Goal: Task Accomplishment & Management: Manage account settings

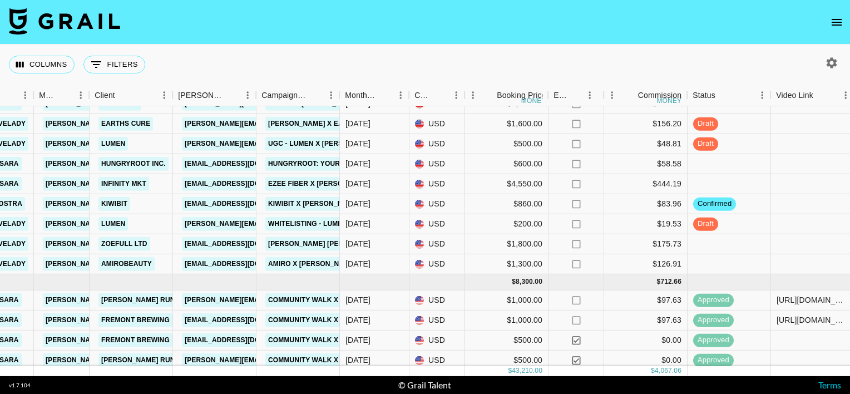
scroll to position [0, 281]
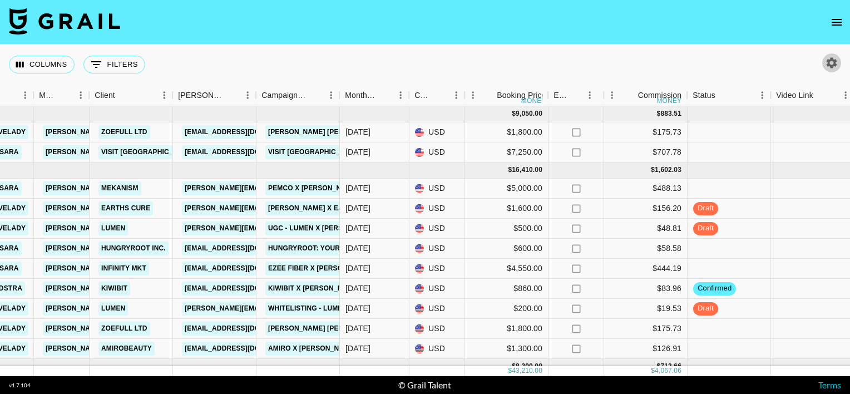
click at [835, 60] on icon "button" at bounding box center [832, 62] width 11 height 11
select select "[DATE]"
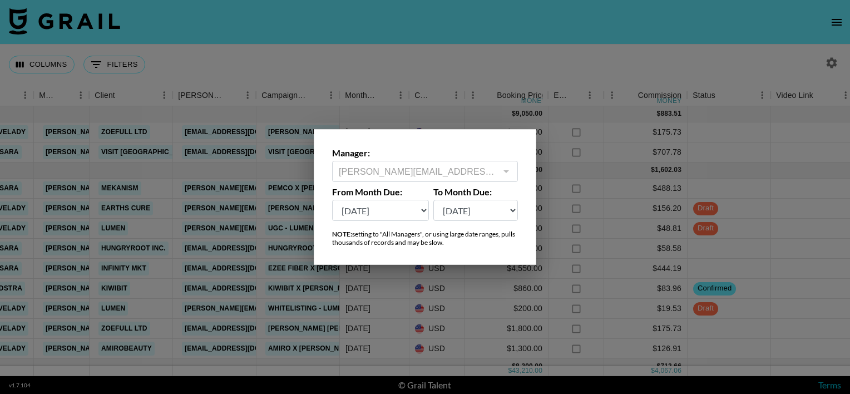
click at [459, 89] on div at bounding box center [425, 197] width 850 height 394
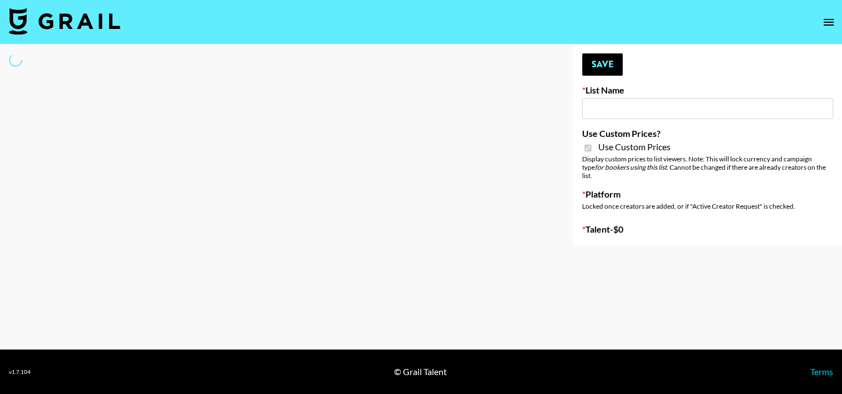
select select "Brand"
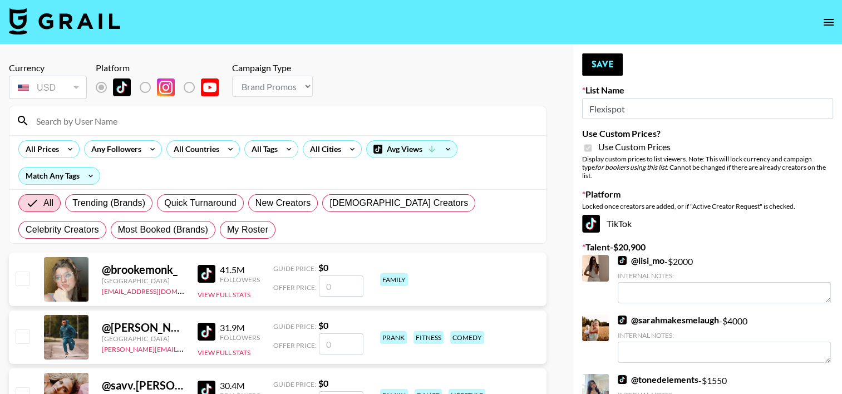
type input "Flexispot"
checkbox input "true"
click at [283, 120] on input at bounding box center [284, 121] width 510 height 18
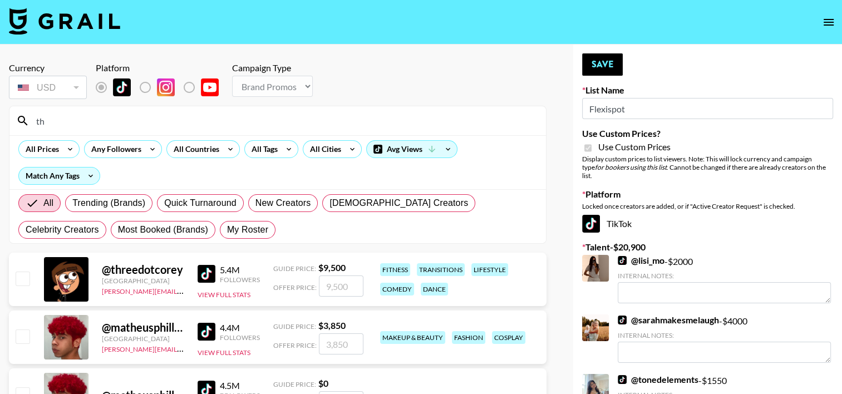
type input "t"
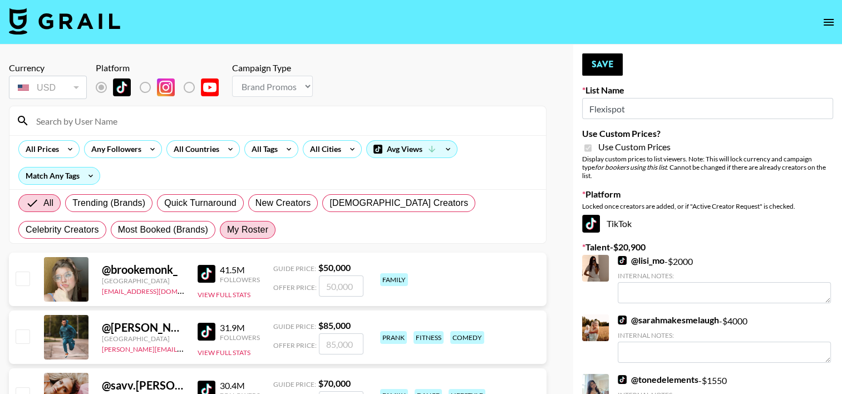
click at [227, 233] on span "My Roster" at bounding box center [247, 229] width 41 height 13
click at [227, 230] on input "My Roster" at bounding box center [227, 230] width 0 height 0
radio input "true"
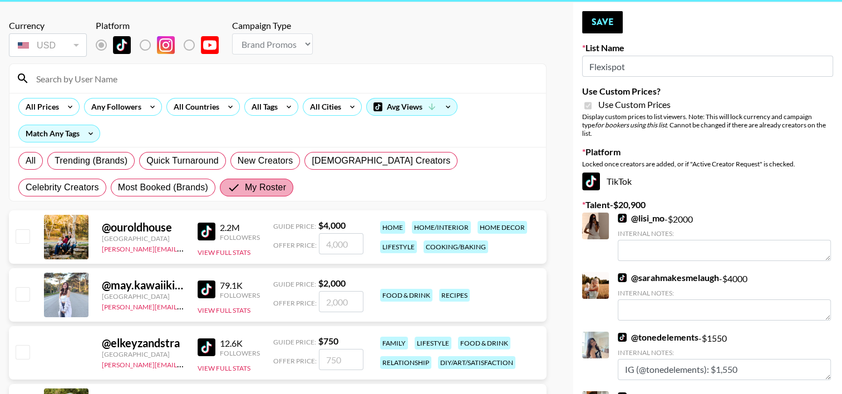
scroll to position [67, 0]
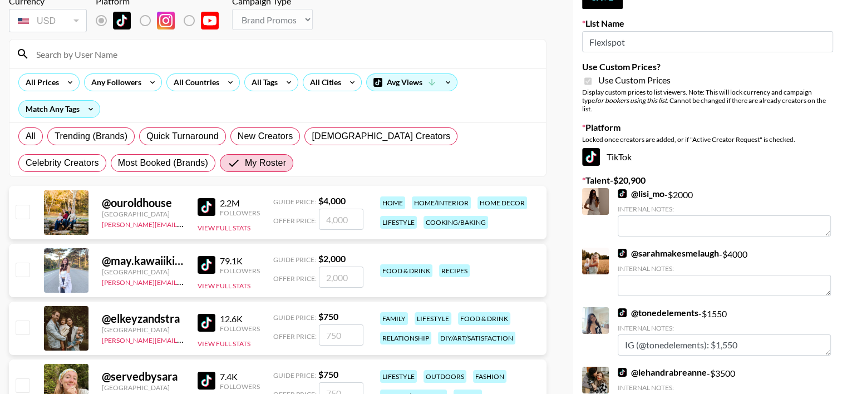
click at [22, 210] on input "checkbox" at bounding box center [22, 211] width 13 height 13
checkbox input "true"
type input "4000"
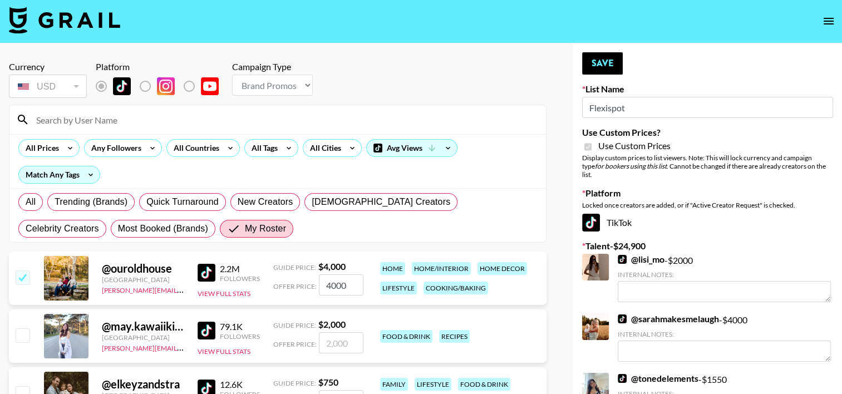
scroll to position [0, 0]
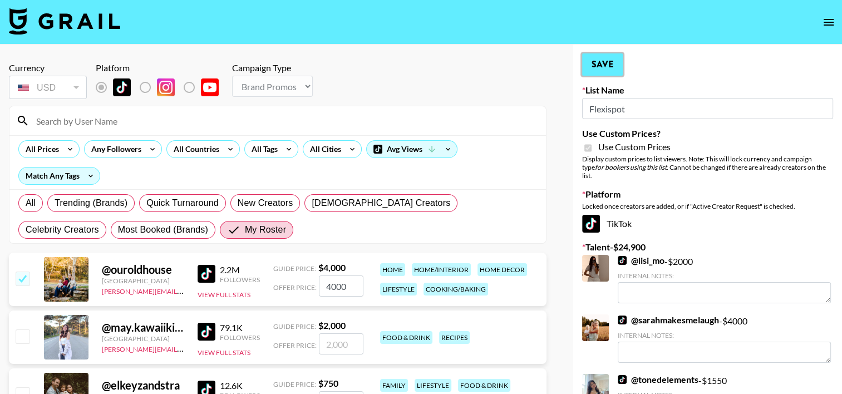
click at [601, 66] on button "Save" at bounding box center [602, 64] width 41 height 22
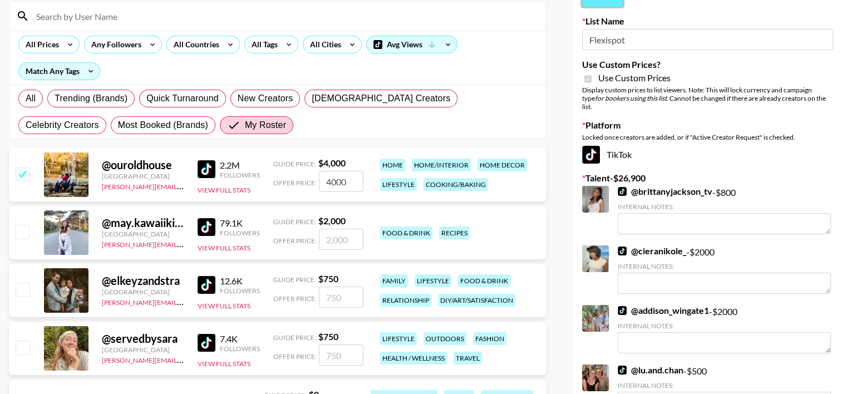
scroll to position [108, 0]
